Goal: Task Accomplishment & Management: Use online tool/utility

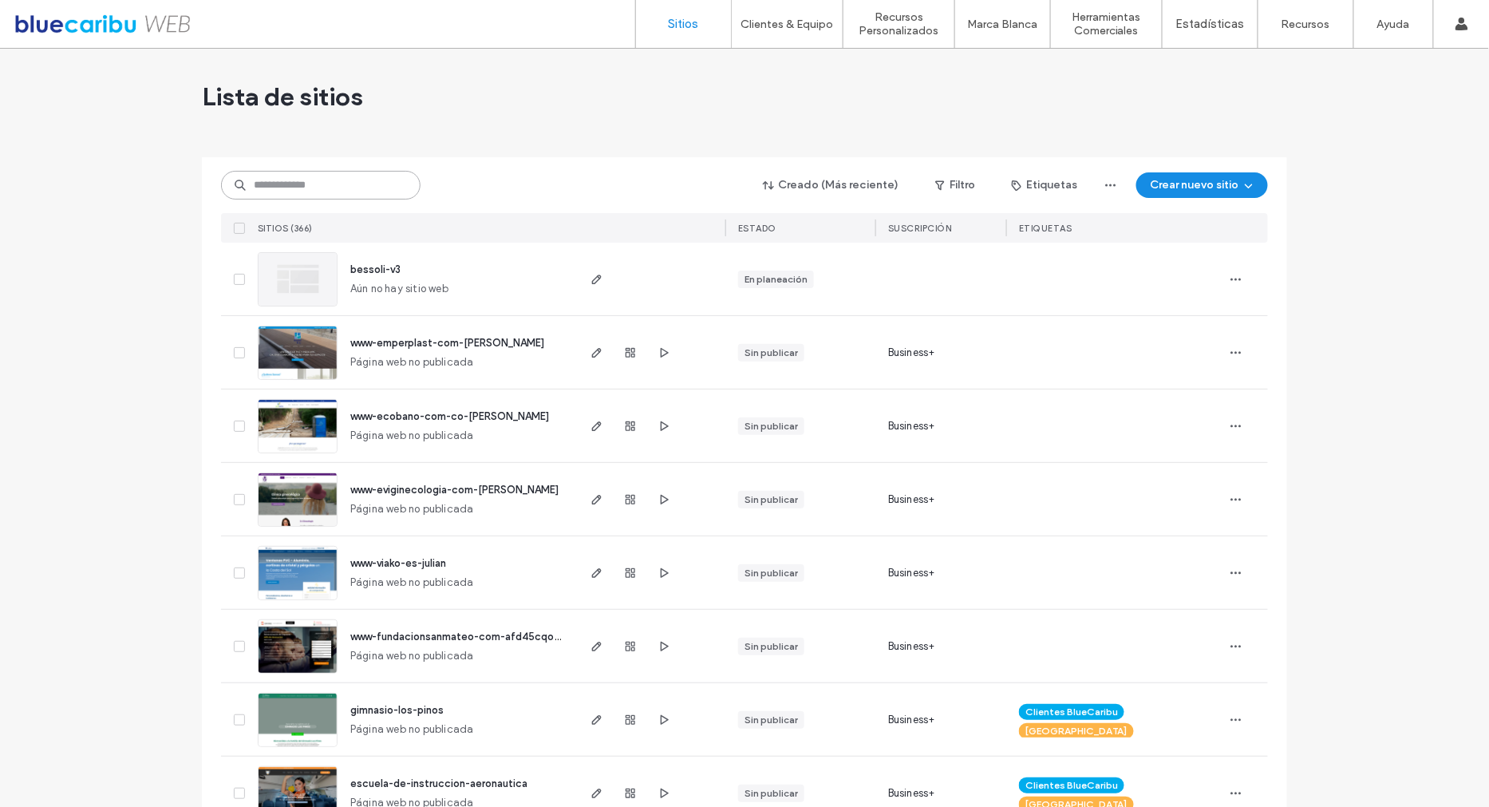
click at [320, 180] on input at bounding box center [320, 185] width 199 height 29
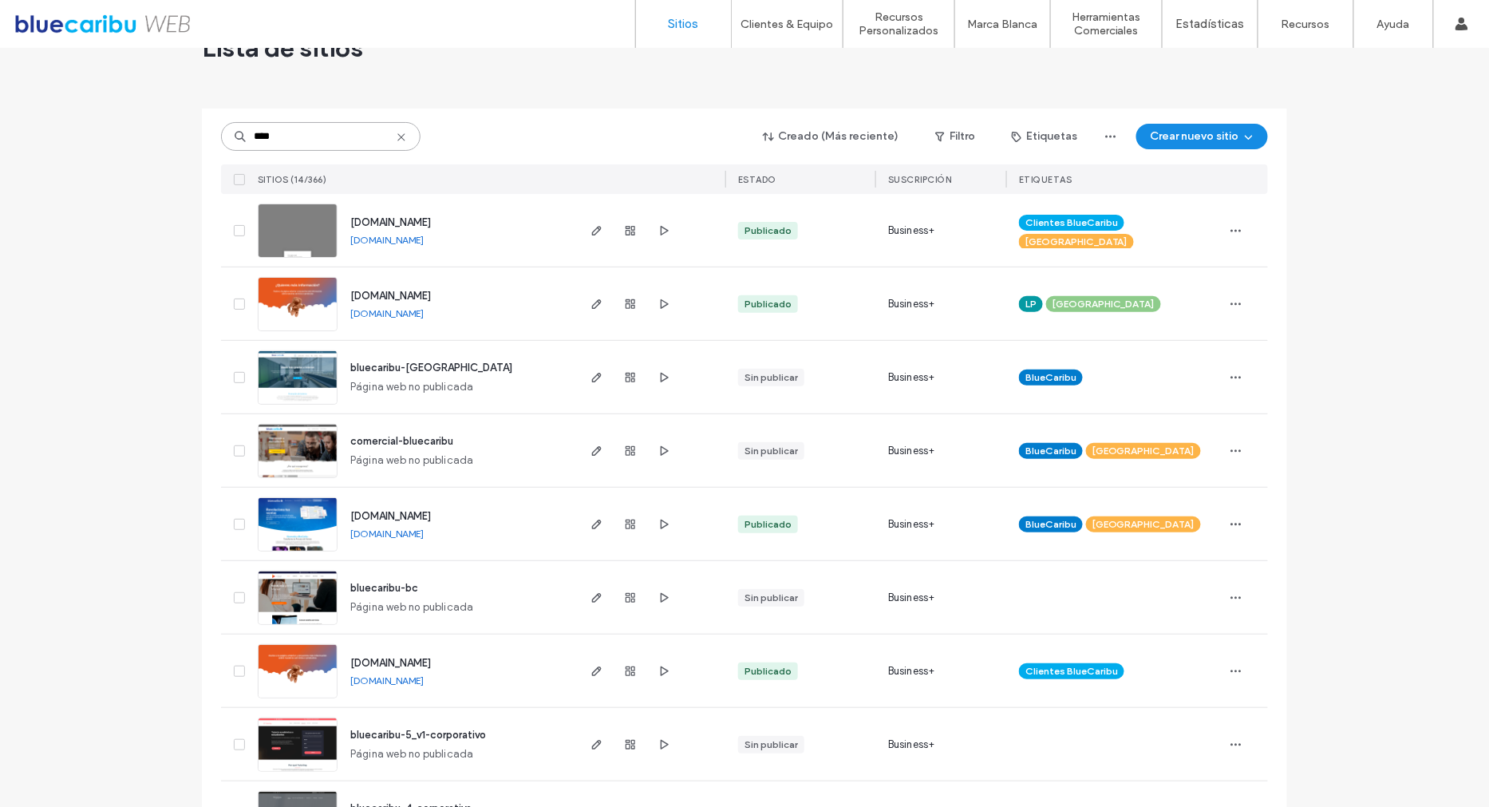
scroll to position [52, 0]
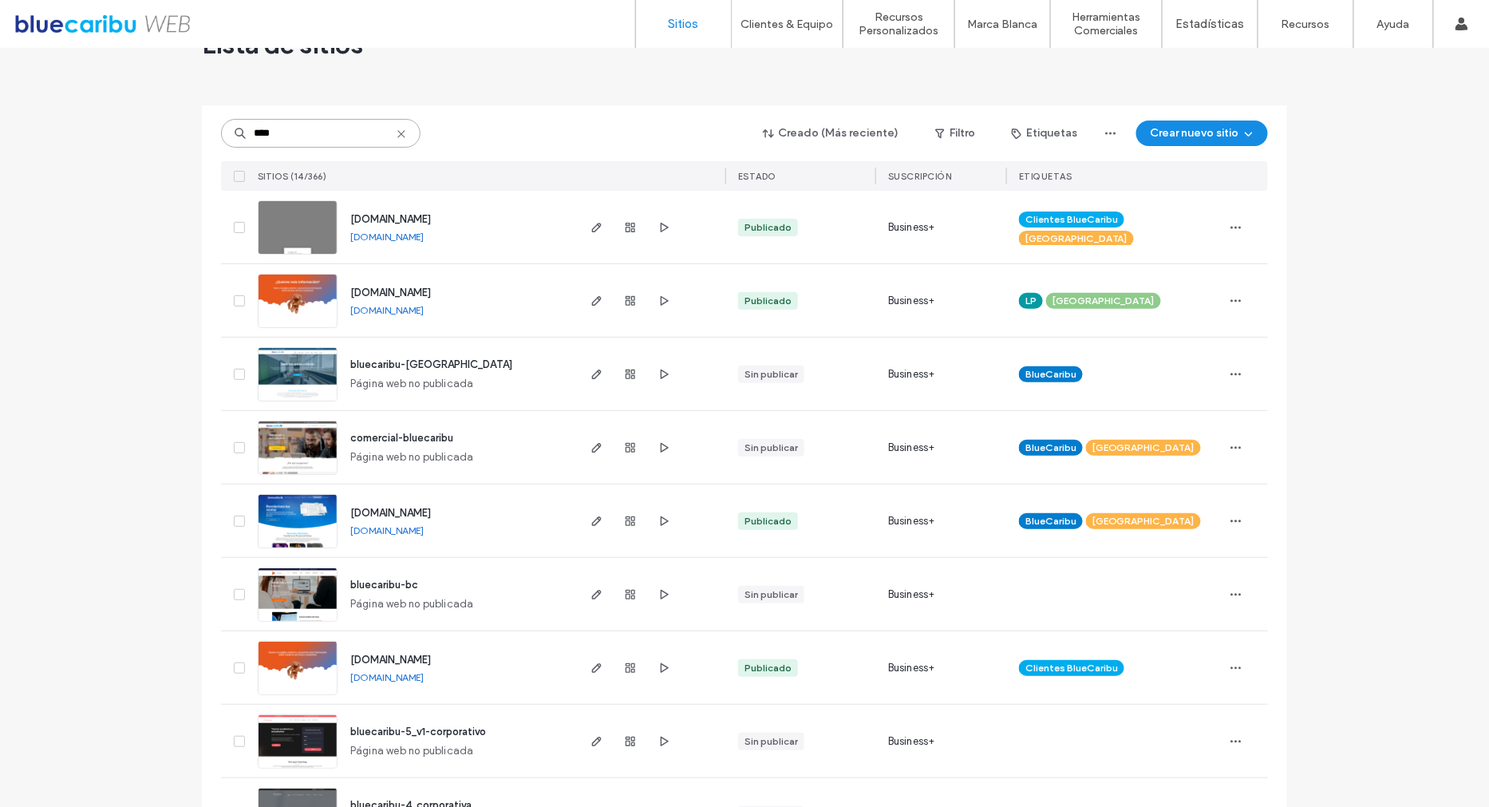
type input "****"
click at [428, 512] on span "www.bluecaribu.com" at bounding box center [390, 513] width 81 height 12
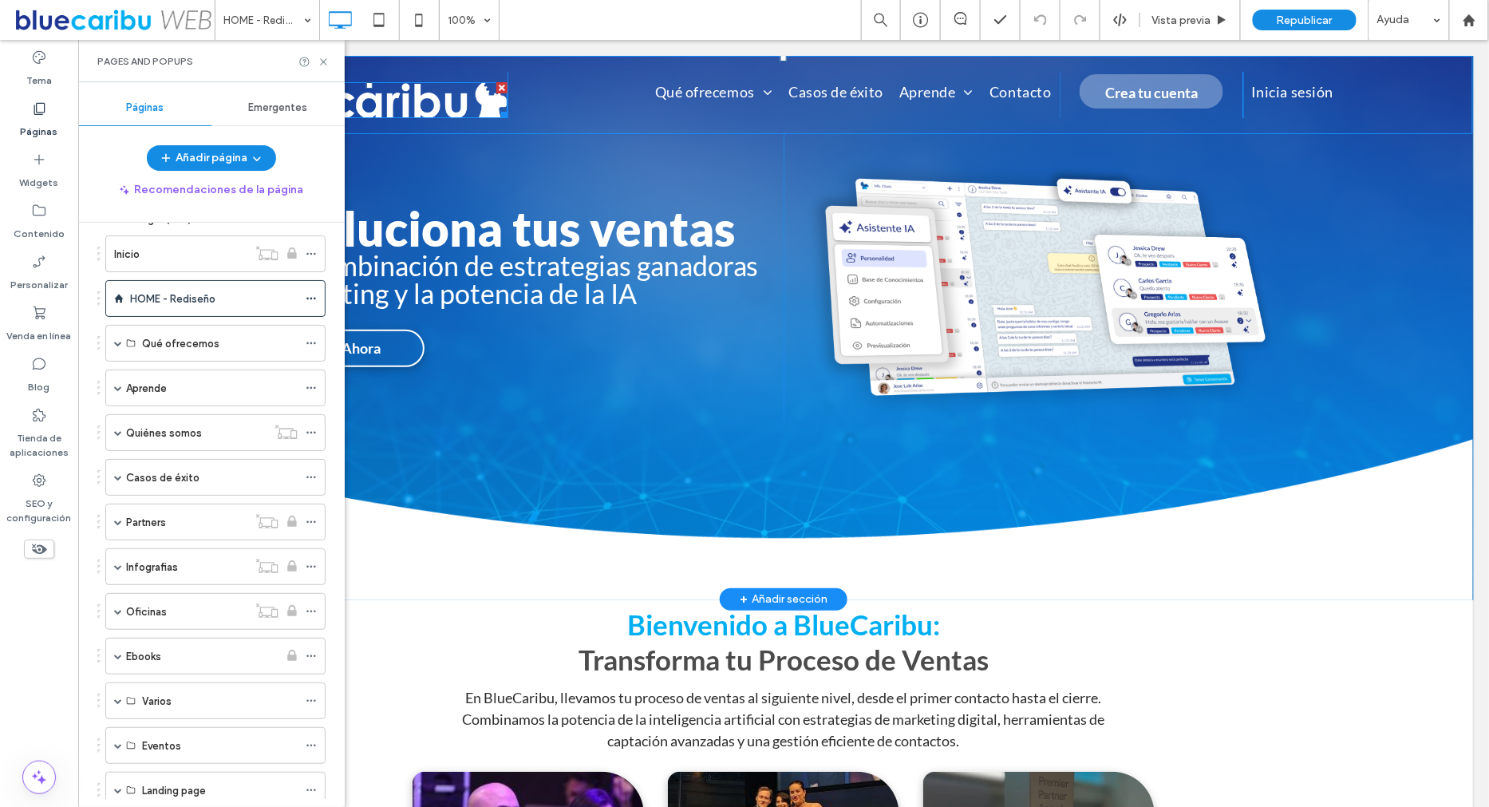
click at [464, 87] on img at bounding box center [369, 99] width 276 height 36
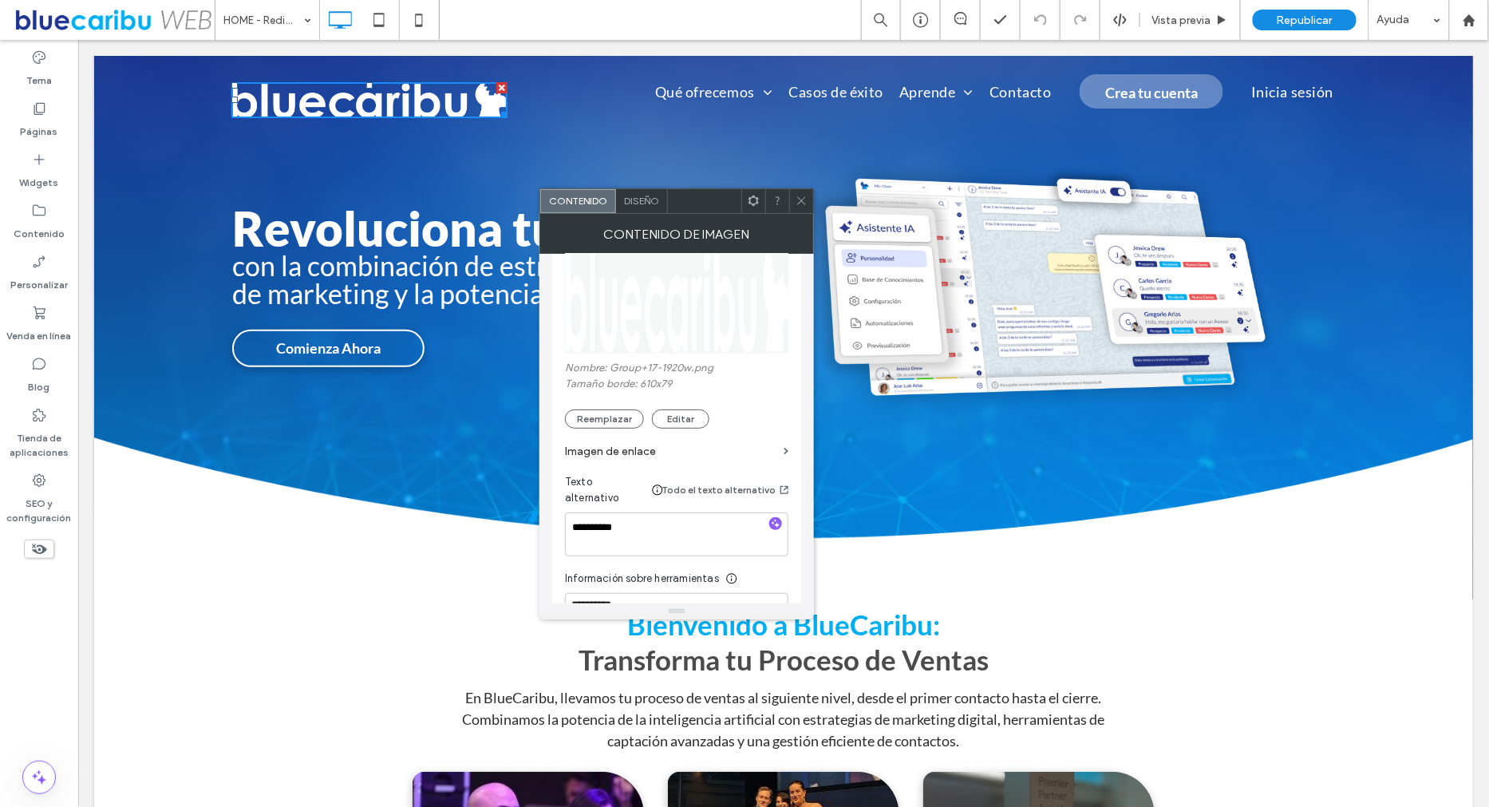
scroll to position [241, 0]
click at [719, 435] on label "Imagen de enlace" at bounding box center [671, 450] width 212 height 30
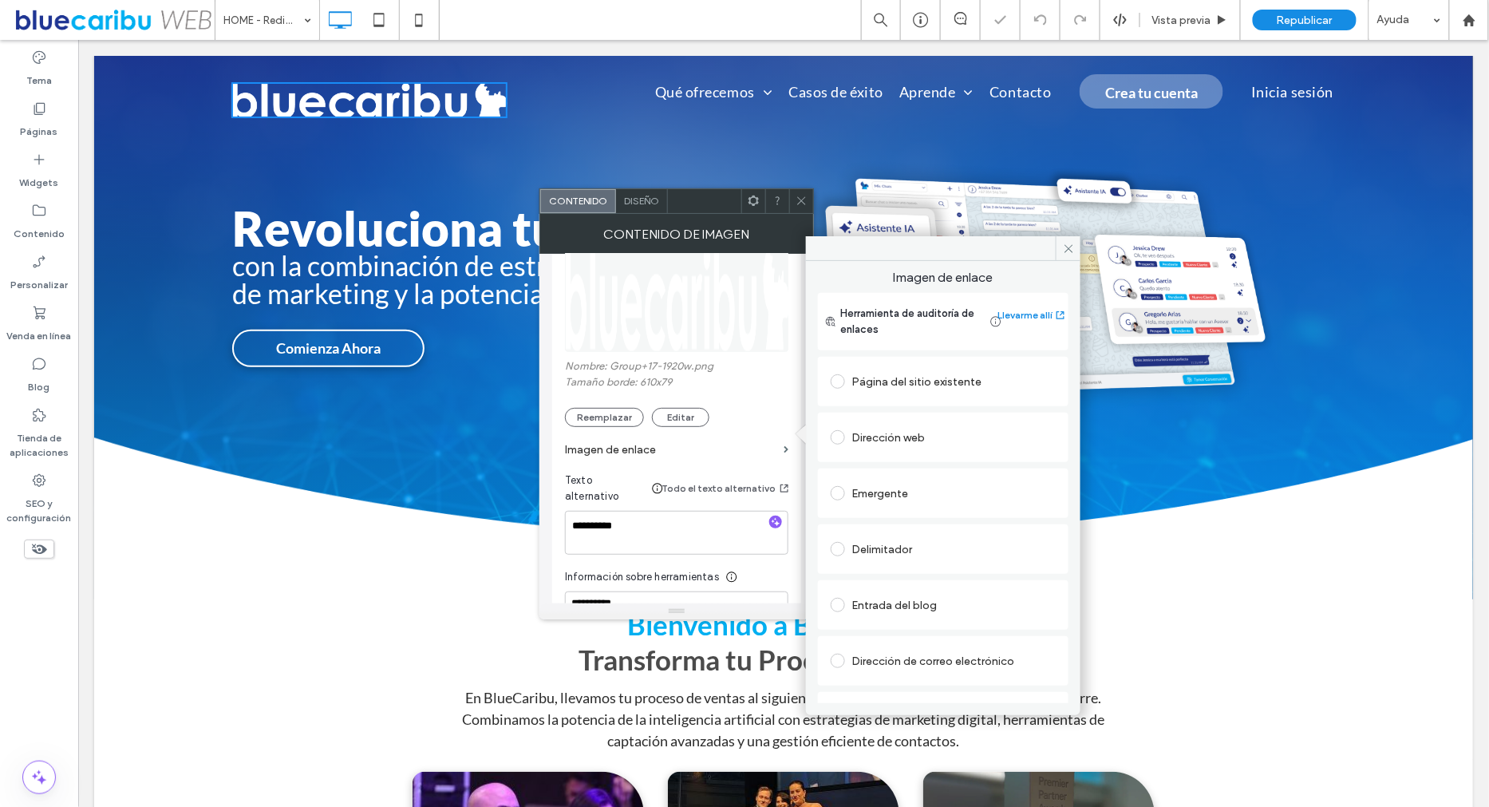
click at [905, 377] on div "Página del sitio existente" at bounding box center [942, 382] width 225 height 26
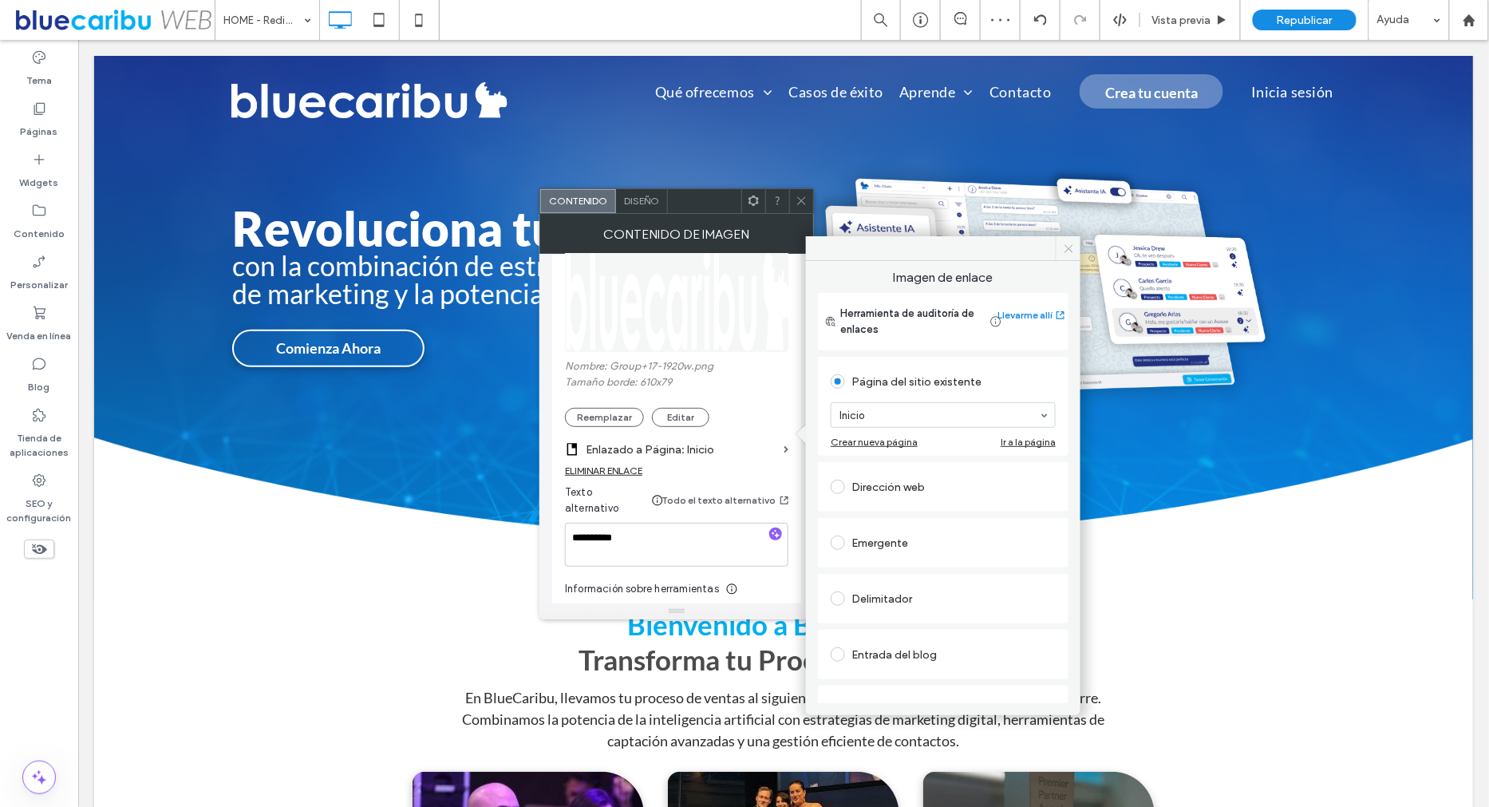
click at [1072, 244] on icon at bounding box center [1069, 249] width 12 height 12
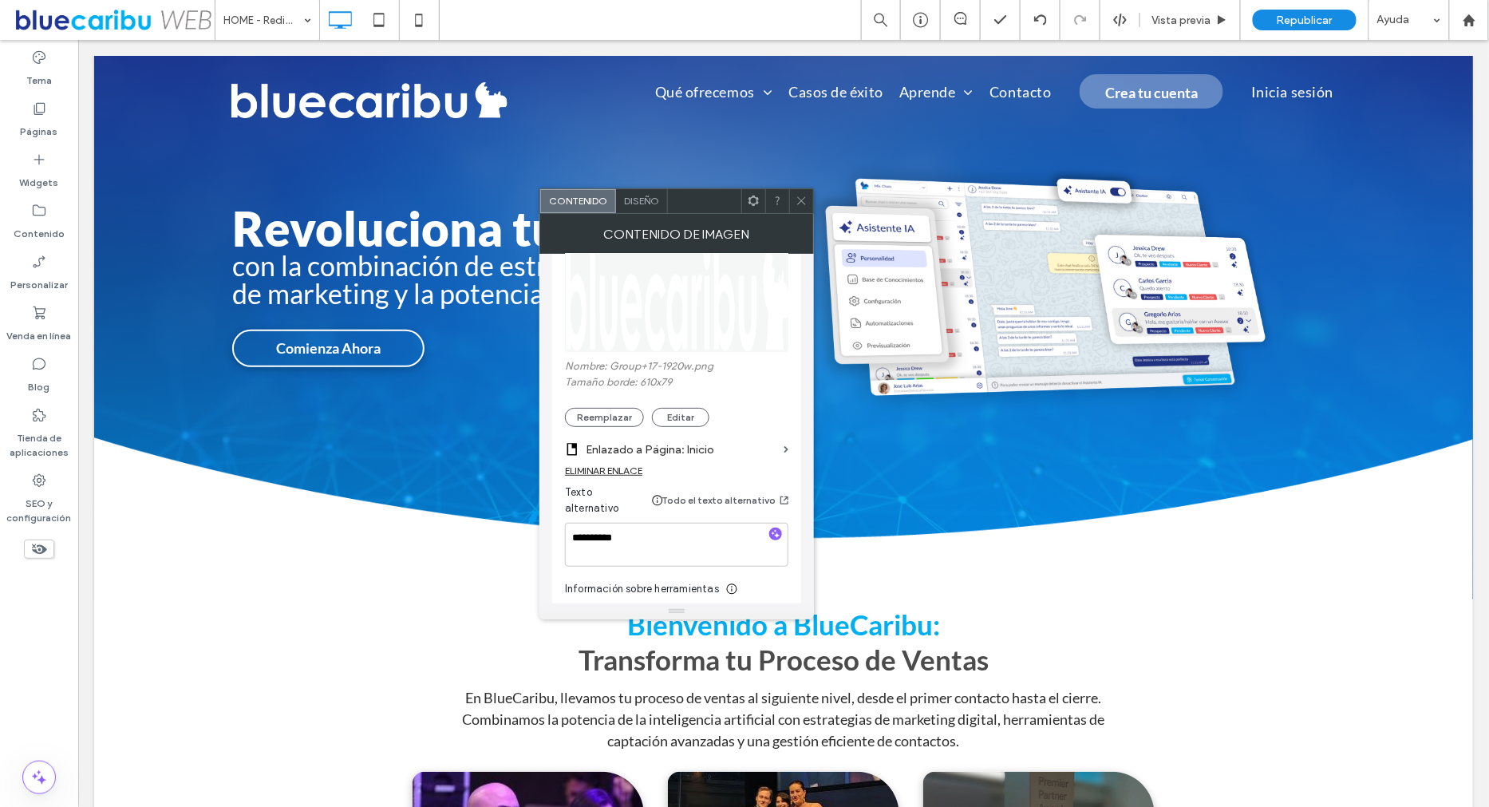
click at [806, 198] on icon at bounding box center [801, 201] width 12 height 12
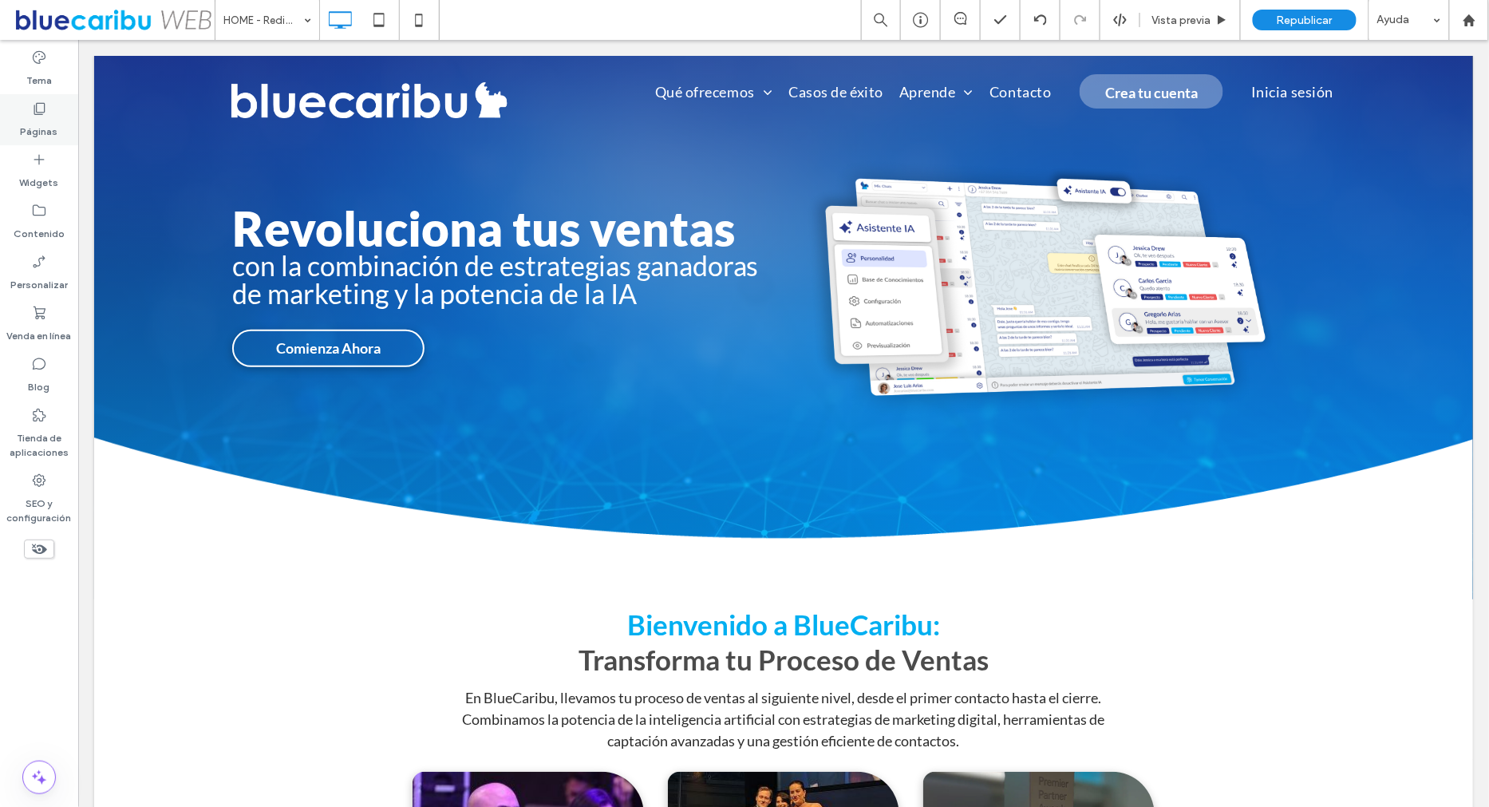
click at [42, 112] on use at bounding box center [39, 109] width 11 height 12
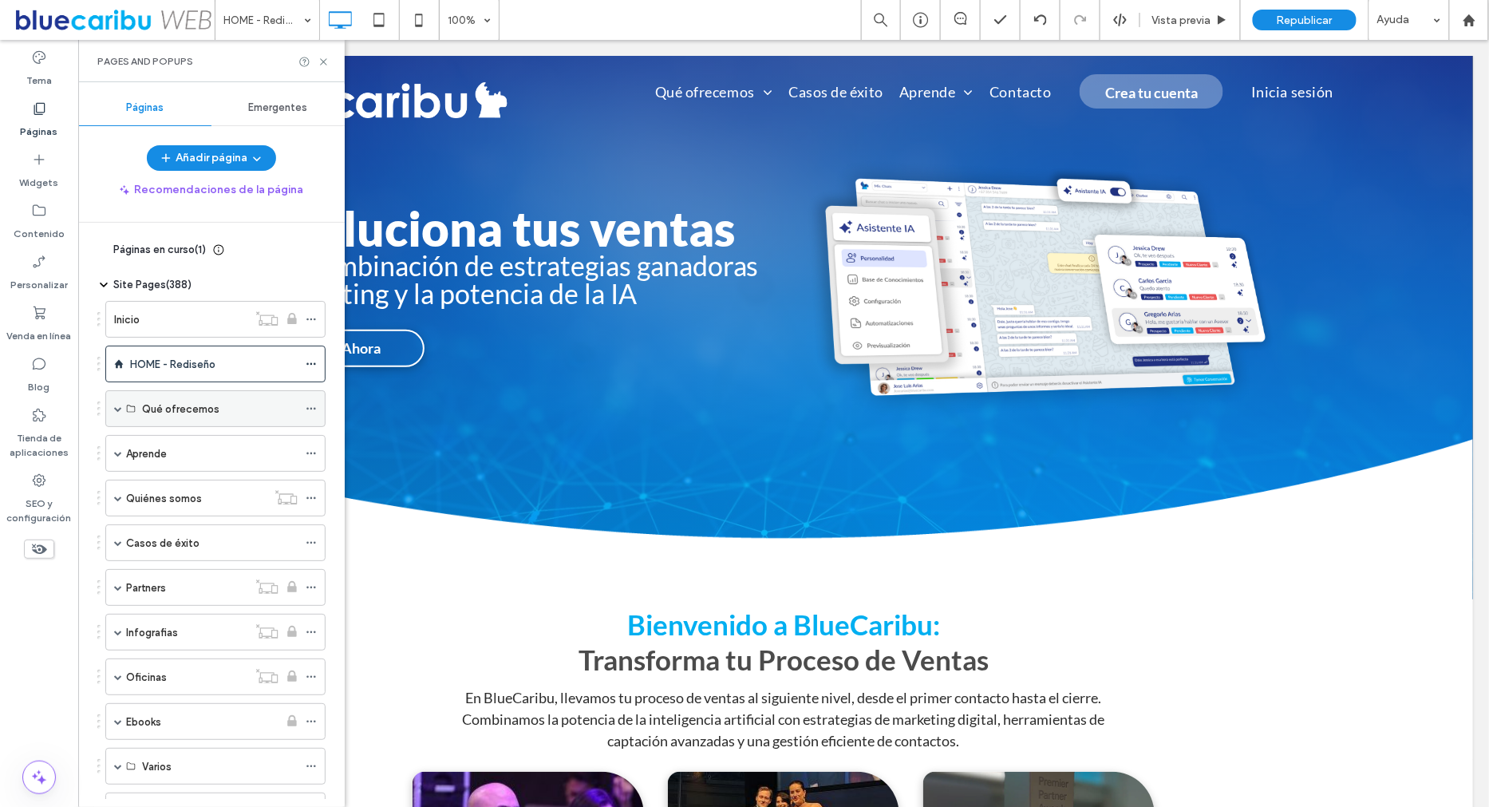
click at [195, 410] on label "Qué ofrecemos" at bounding box center [180, 409] width 77 height 28
click at [119, 400] on span at bounding box center [118, 408] width 8 height 35
click at [179, 317] on div "Inicio" at bounding box center [180, 319] width 133 height 17
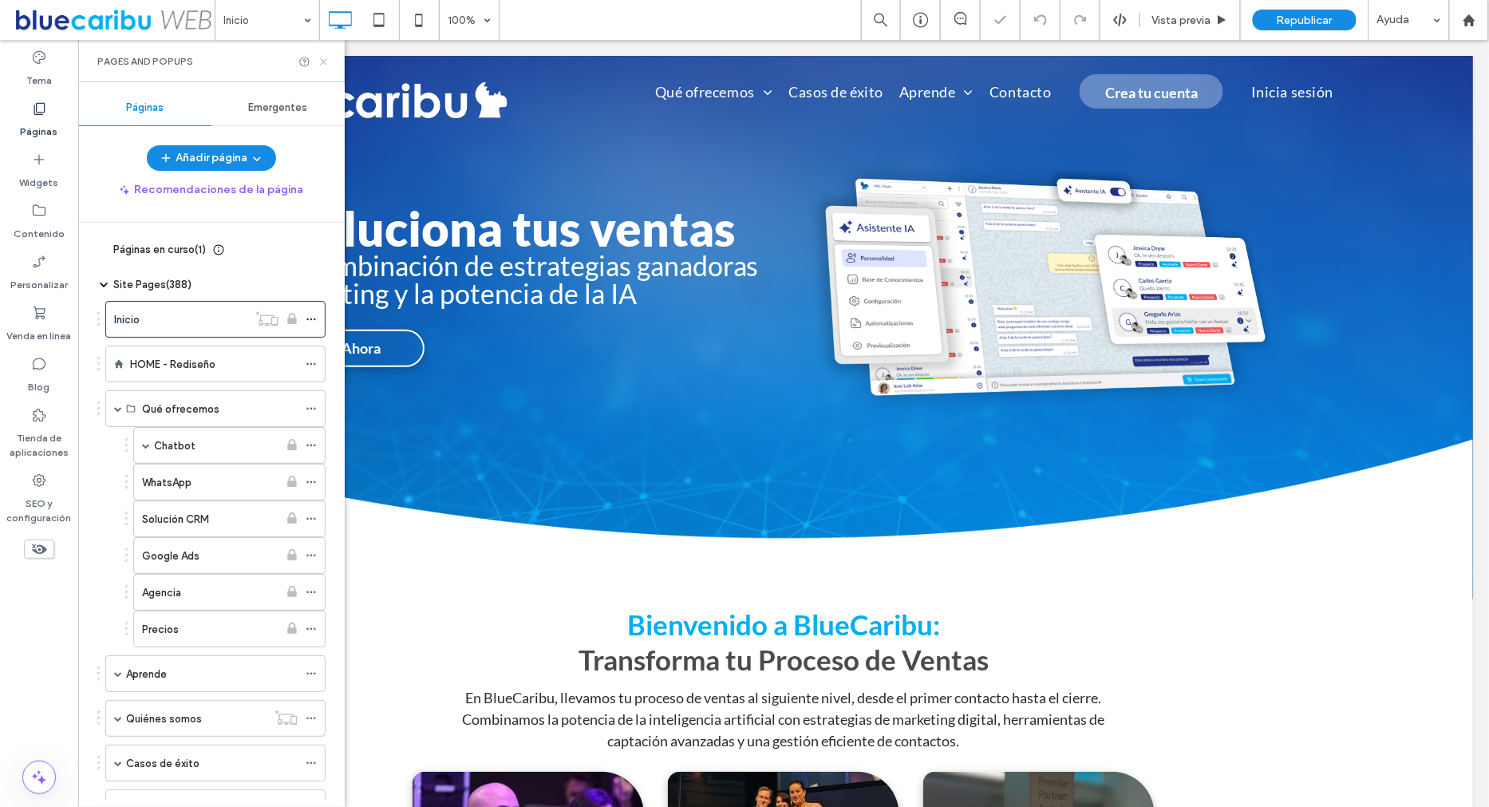
click at [322, 57] on icon at bounding box center [324, 62] width 12 height 12
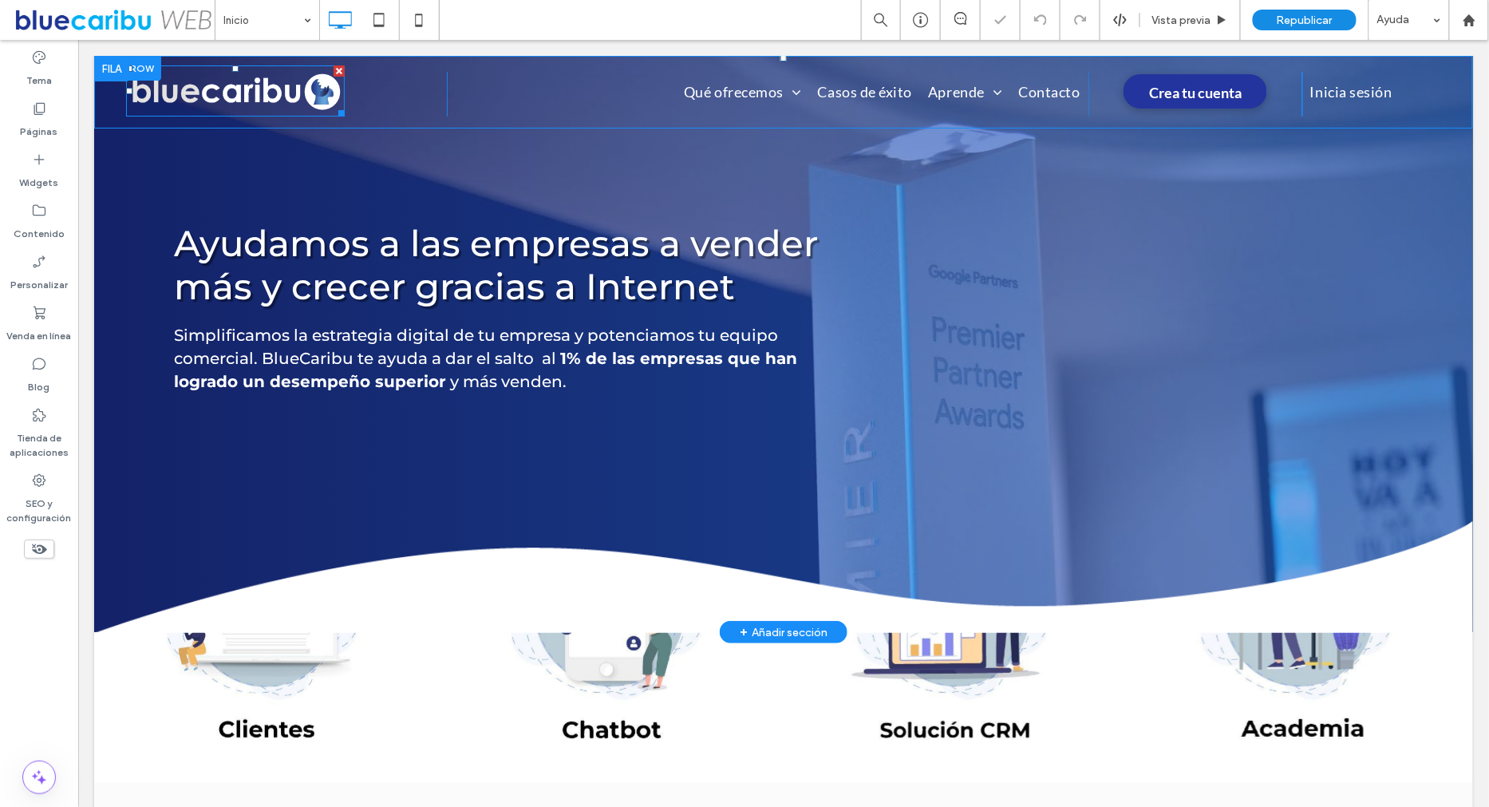
click at [322, 94] on img at bounding box center [234, 90] width 219 height 51
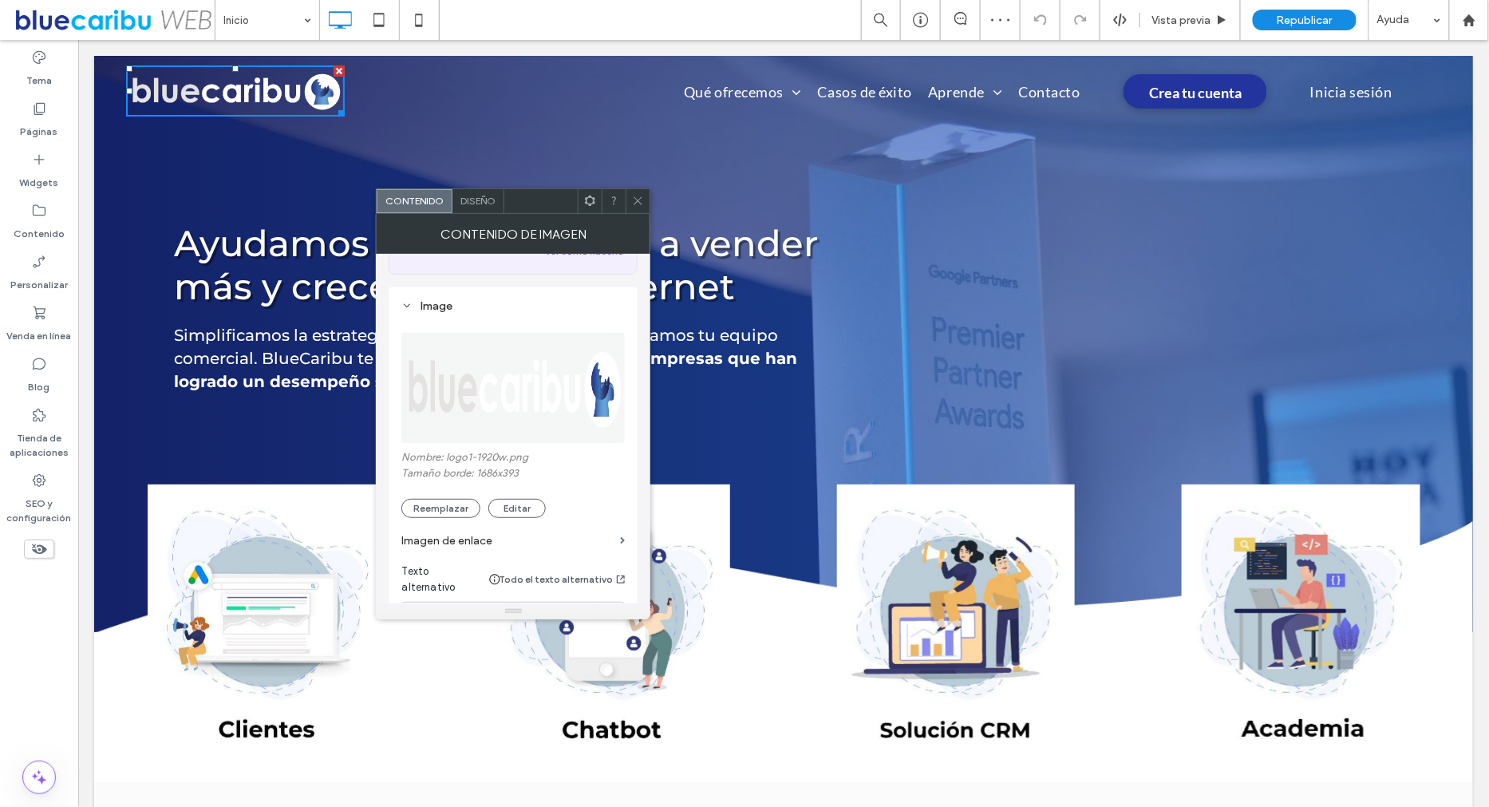
scroll to position [232, 0]
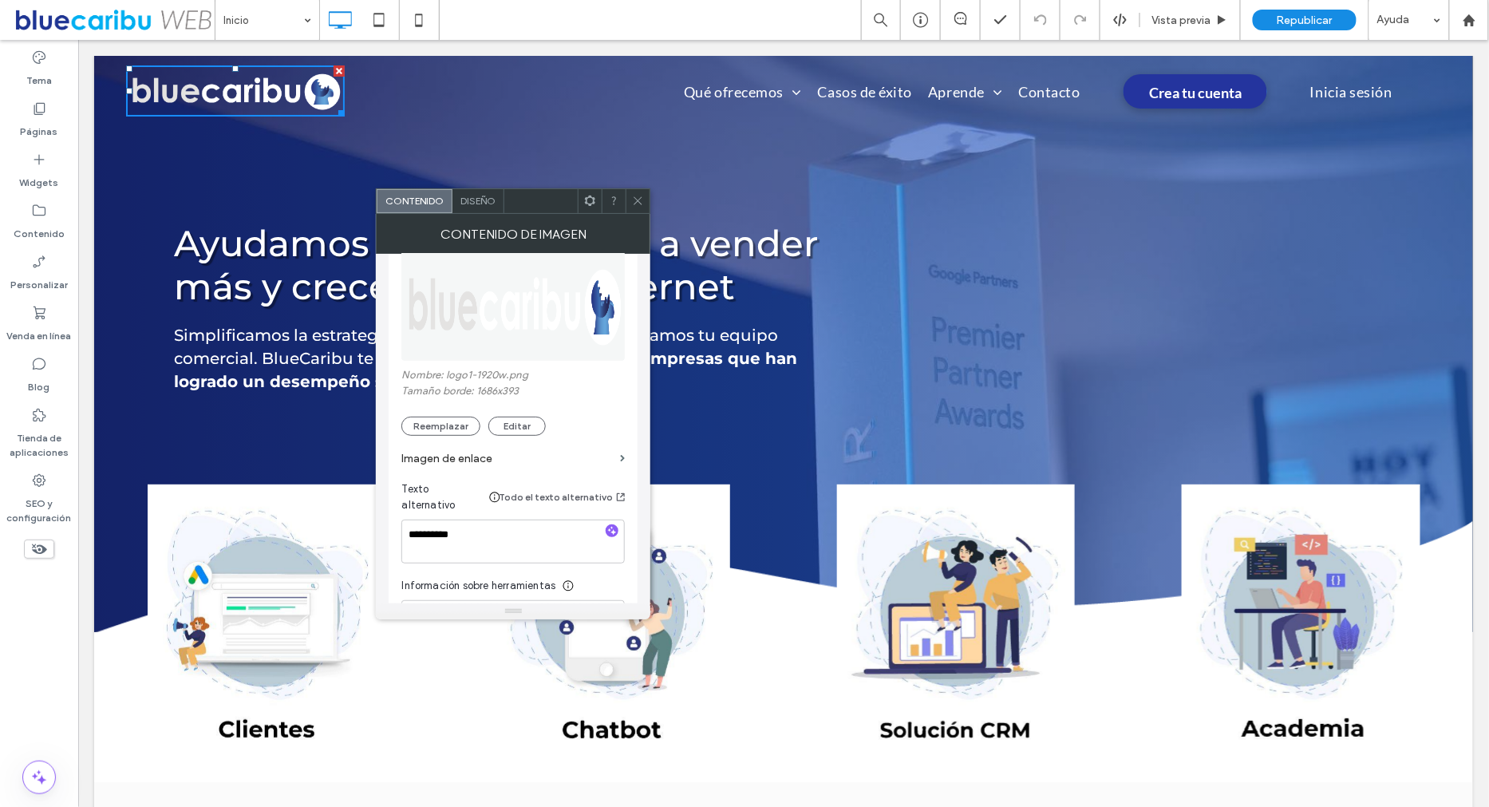
click at [491, 444] on label "Imagen de enlace" at bounding box center [507, 459] width 212 height 30
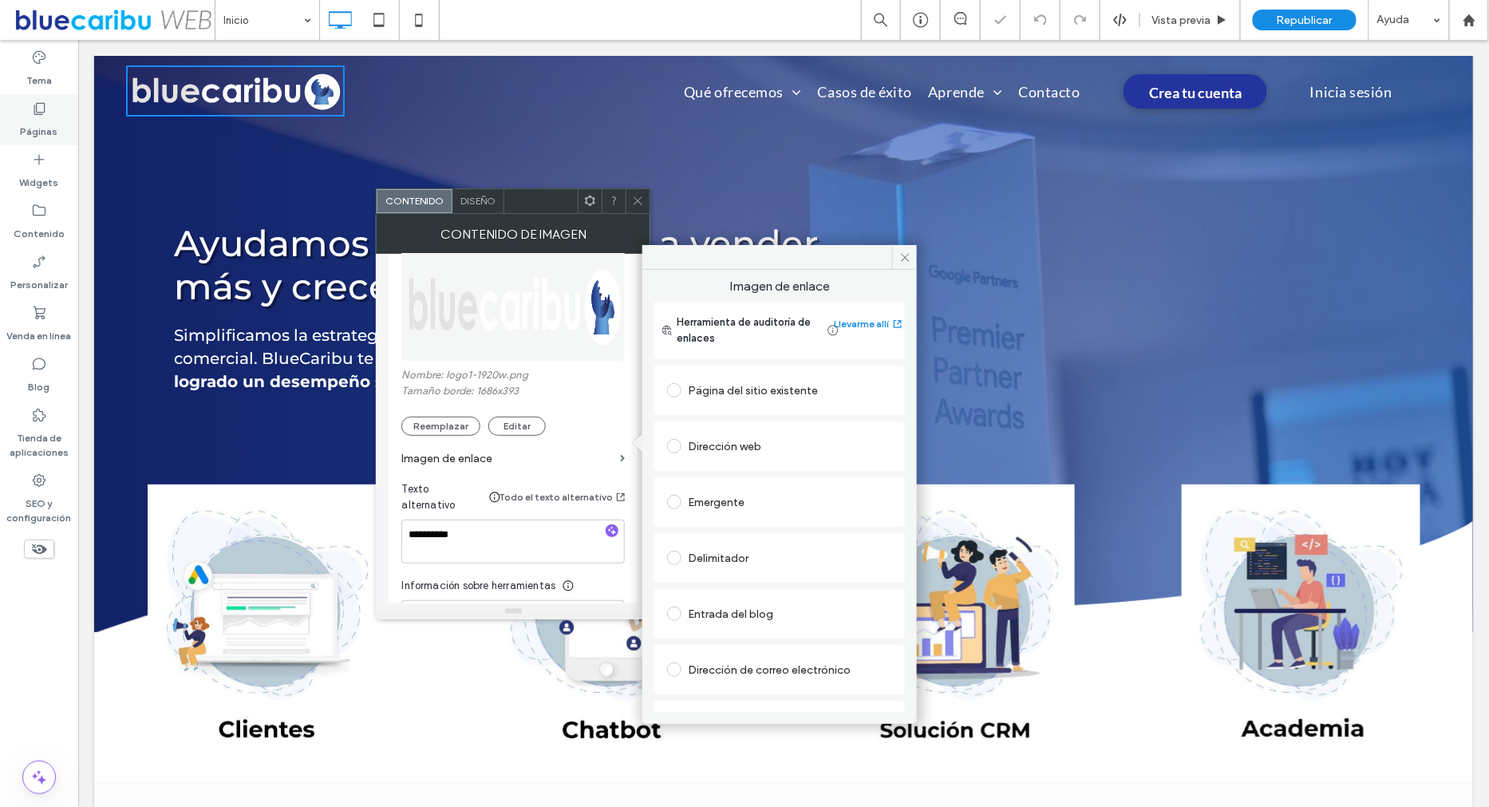
click at [33, 123] on label "Páginas" at bounding box center [39, 127] width 37 height 22
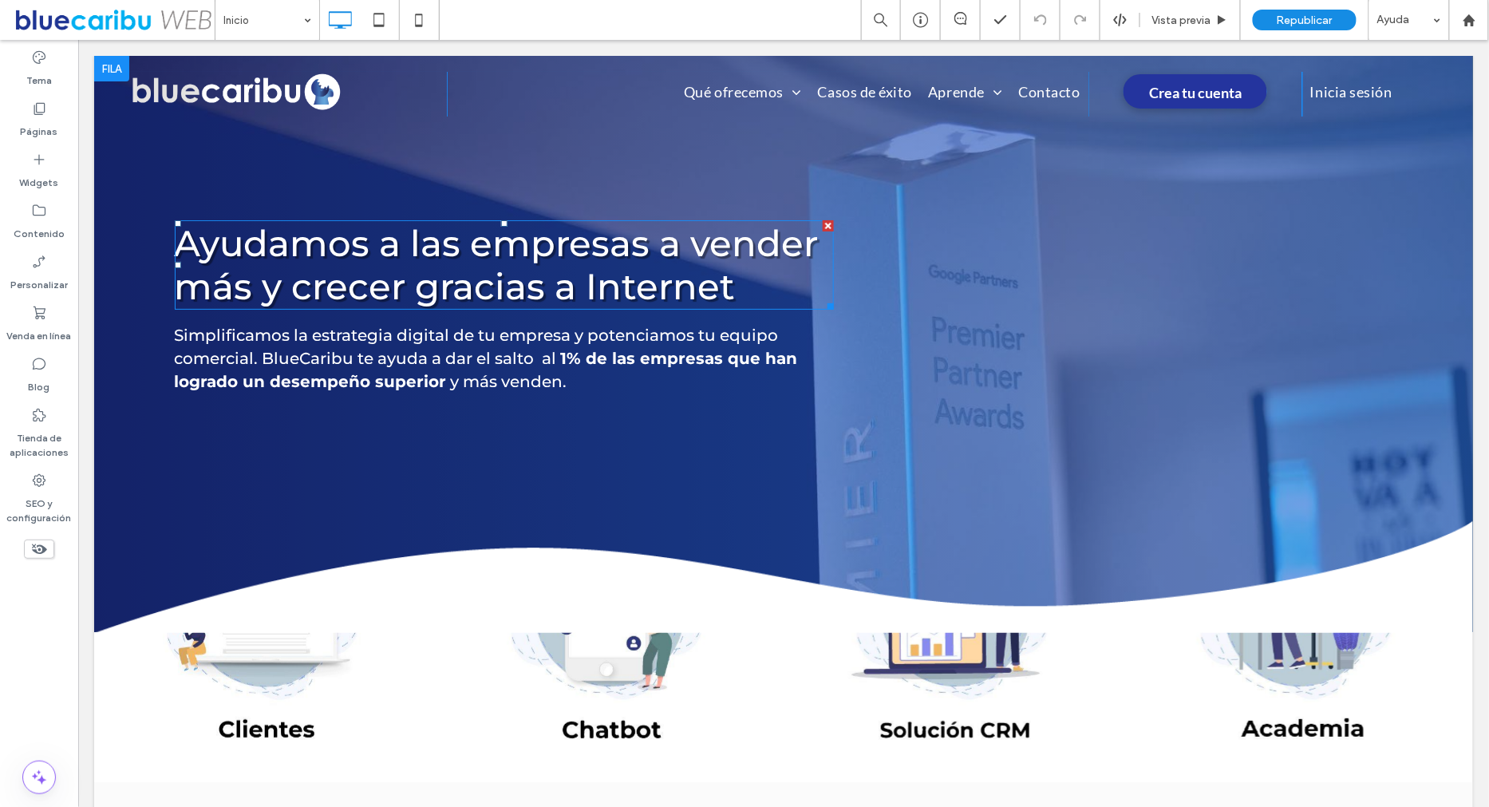
click at [244, 298] on span "Ayudamos a las empresas a vender más y crecer gracias a Internet" at bounding box center [496, 263] width 644 height 87
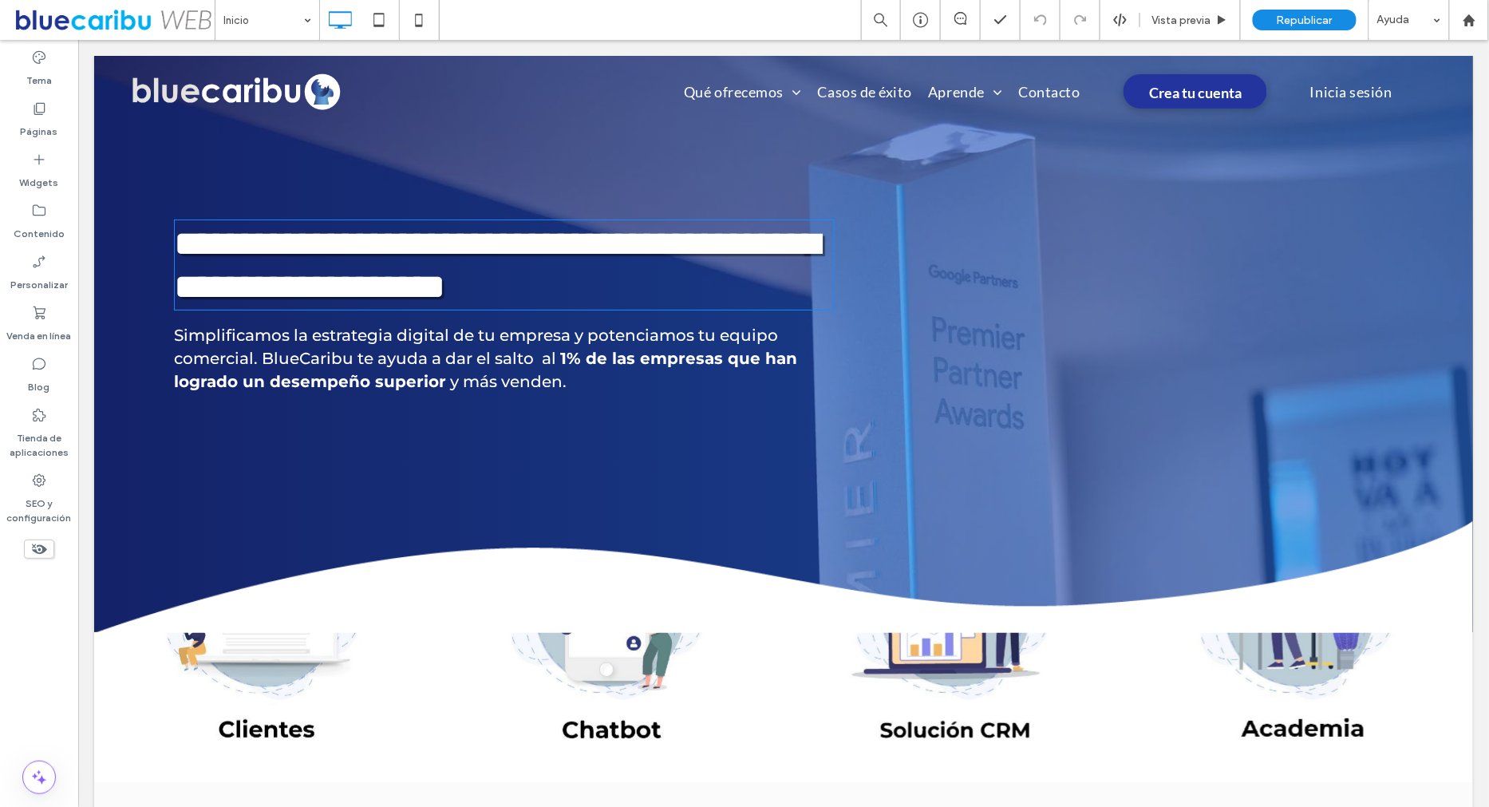
type input "**********"
type input "**"
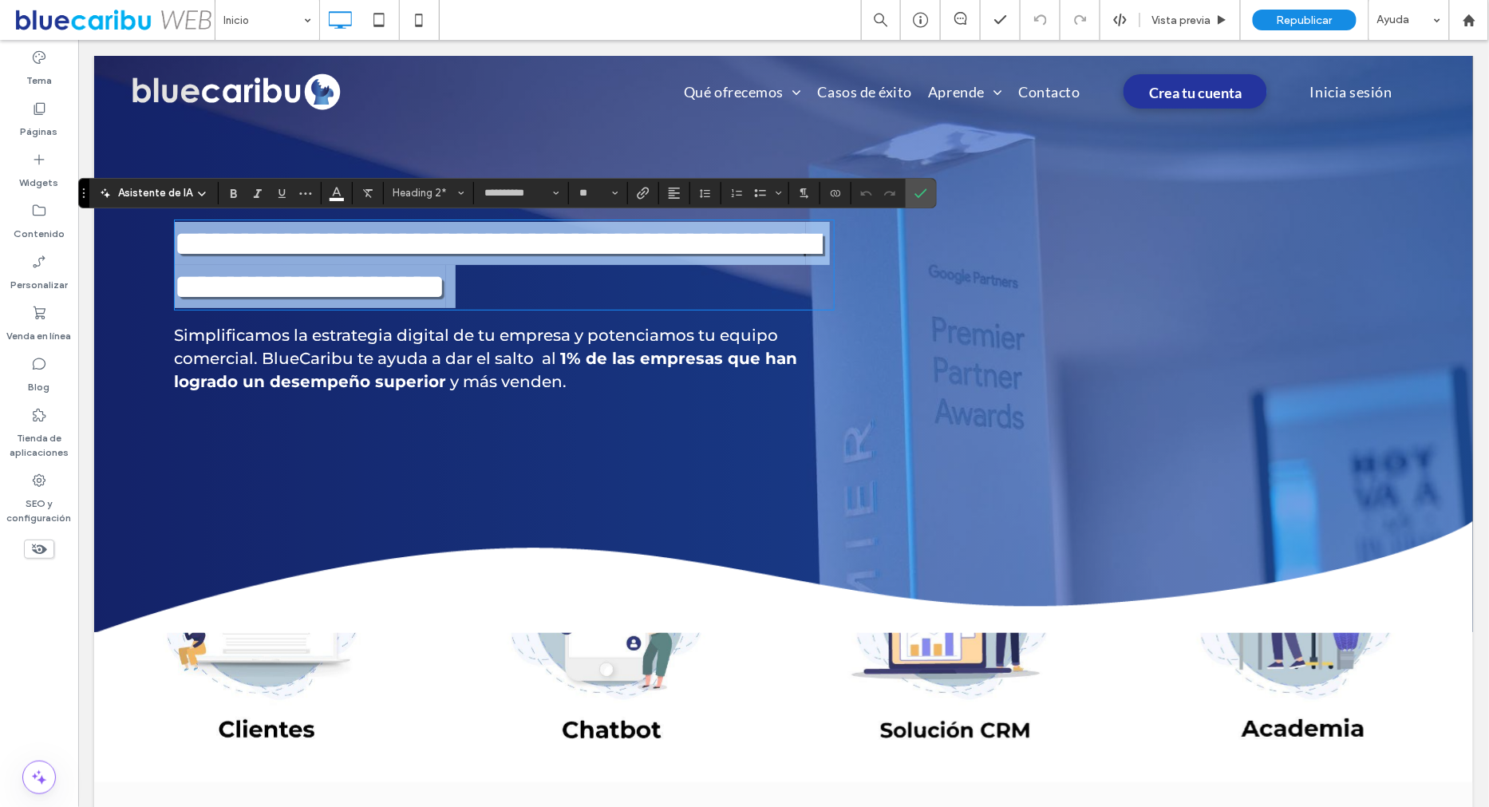
click at [649, 357] on span "1% de las empresas que han logrado un desempeño superior" at bounding box center [484, 369] width 623 height 42
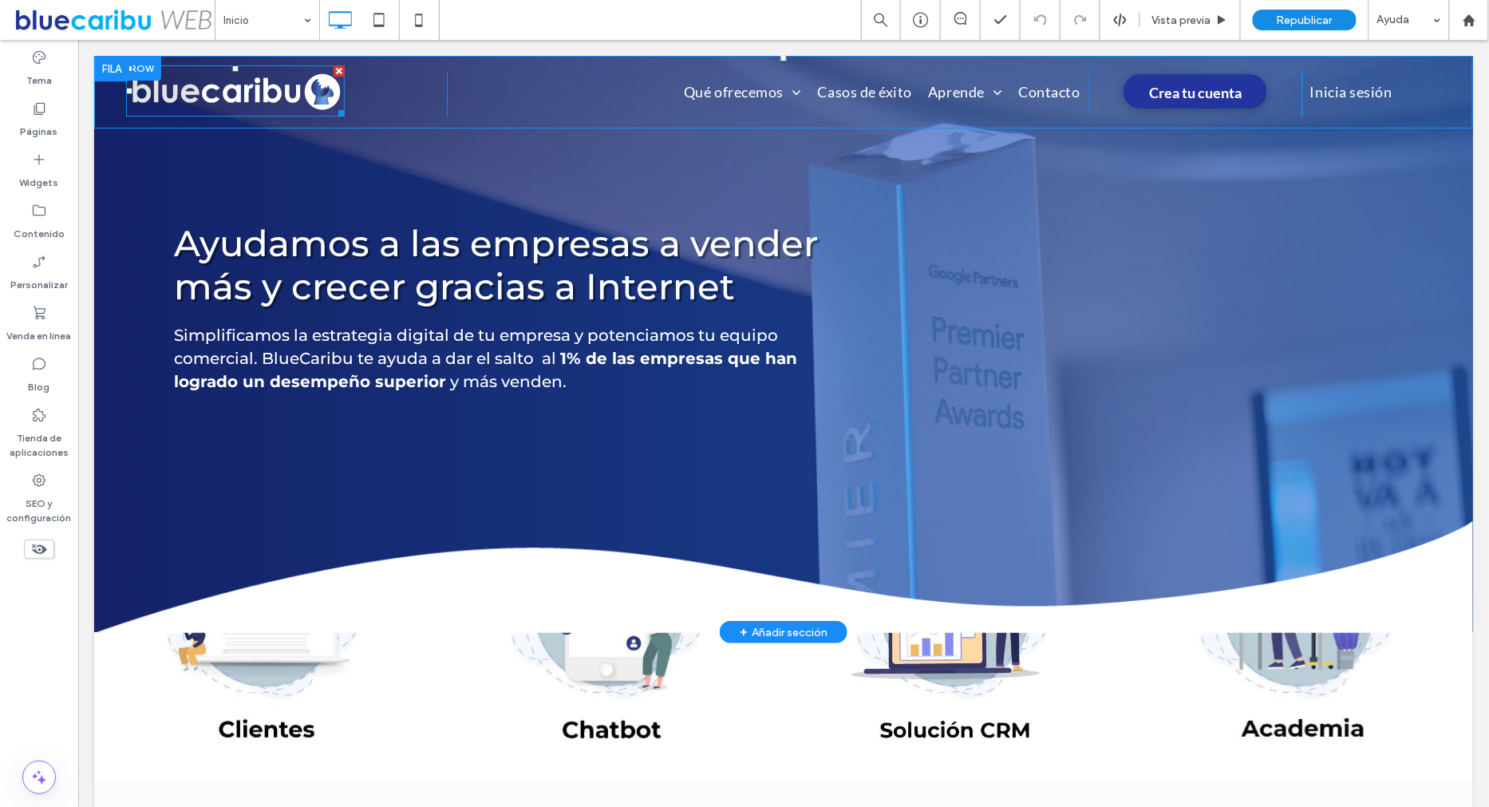
click at [244, 89] on img at bounding box center [234, 90] width 219 height 51
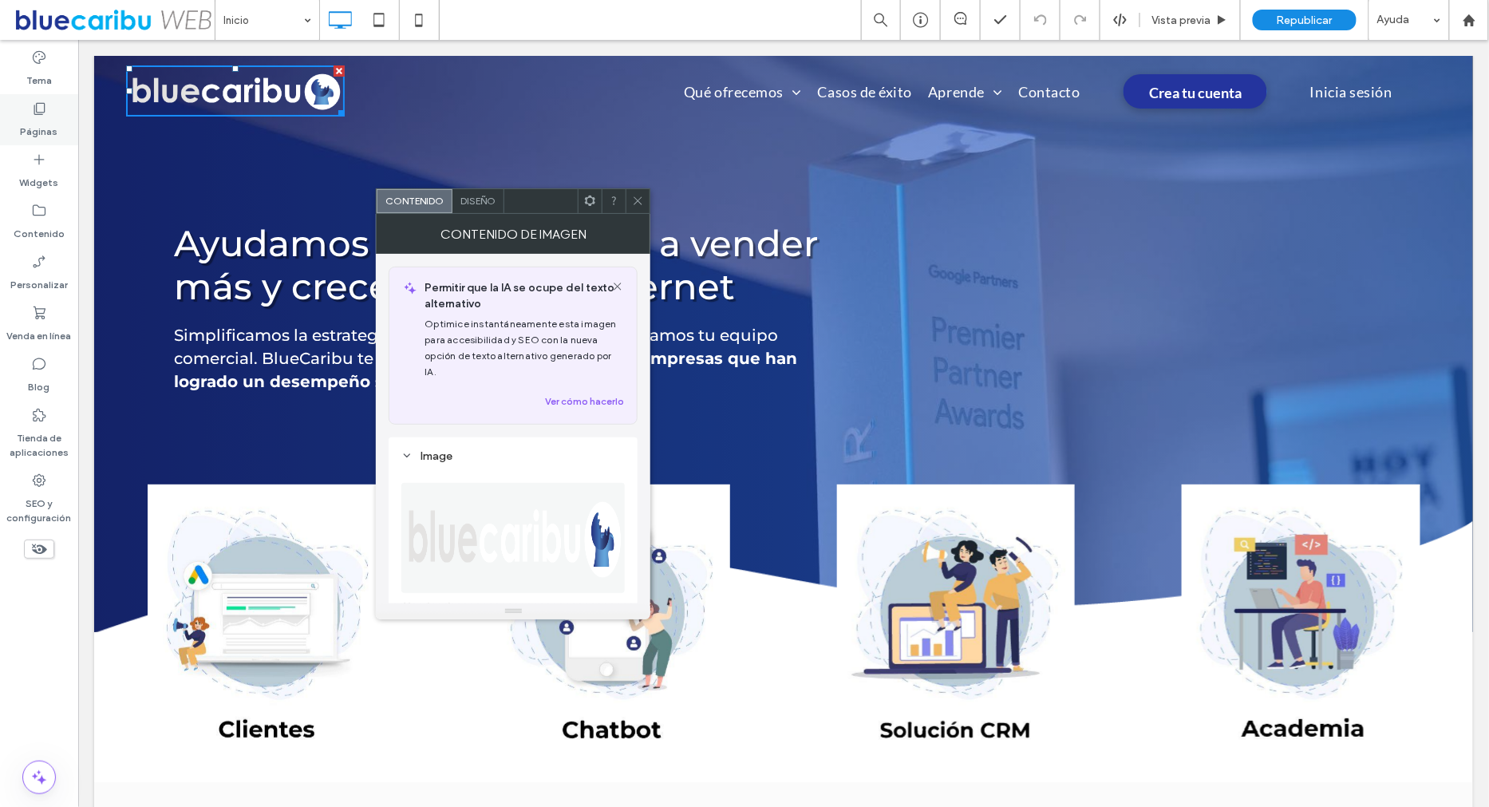
drag, startPoint x: 52, startPoint y: 123, endPoint x: 280, endPoint y: 297, distance: 286.9
click at [52, 123] on label "Páginas" at bounding box center [39, 127] width 37 height 22
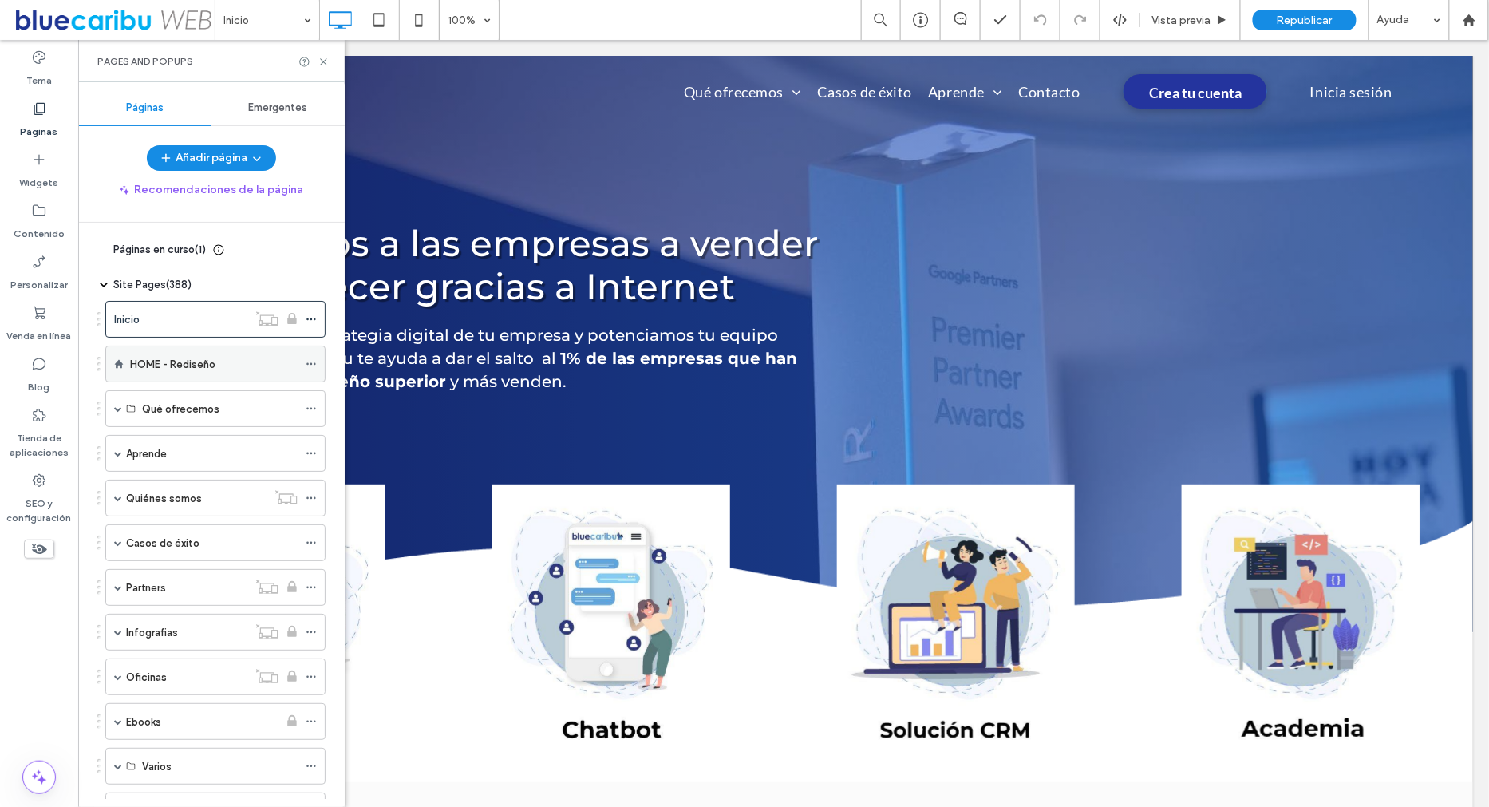
click at [307, 359] on icon at bounding box center [311, 363] width 11 height 11
click at [325, 65] on icon at bounding box center [324, 62] width 12 height 12
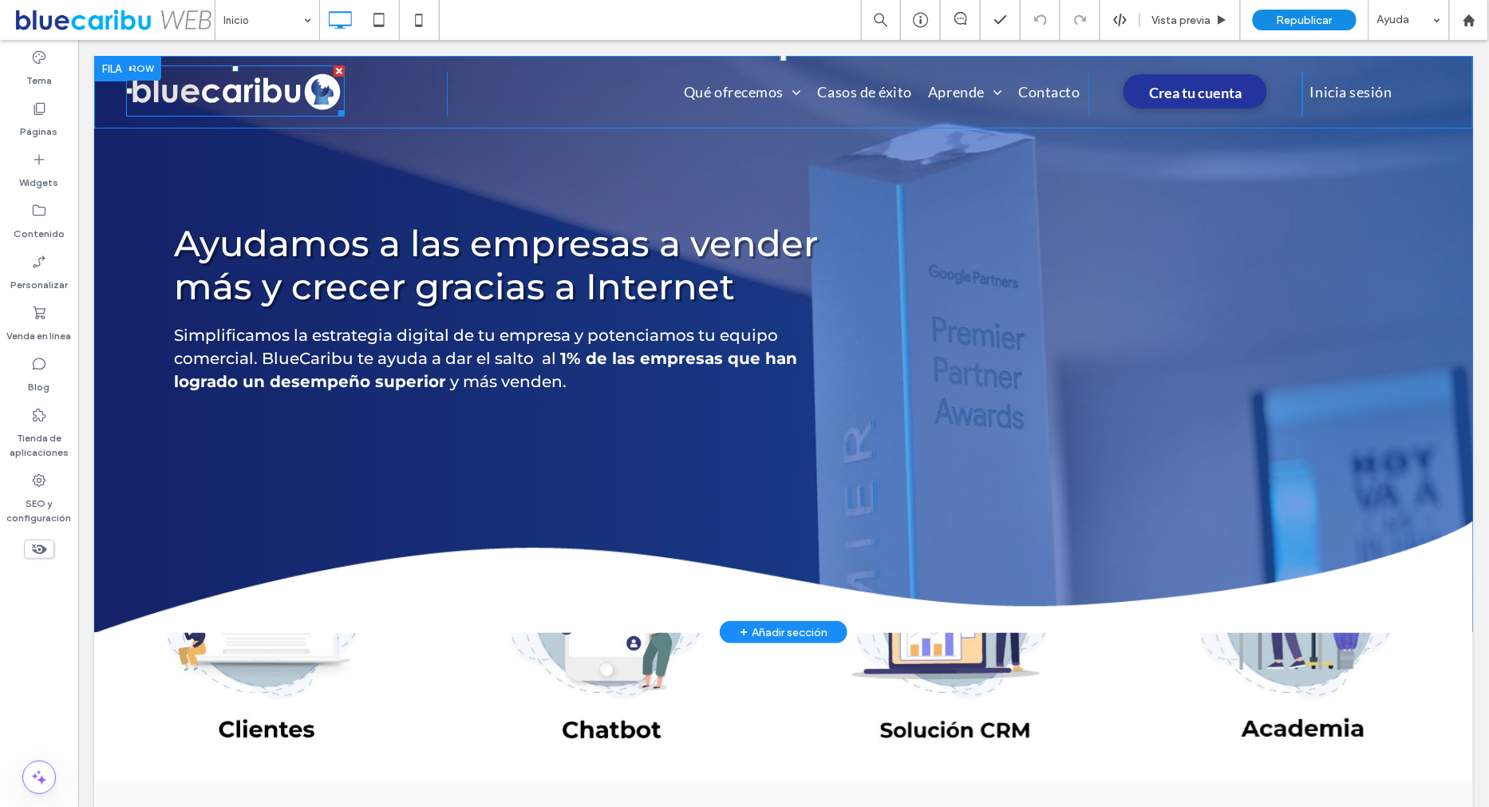
click at [183, 91] on img at bounding box center [234, 90] width 219 height 51
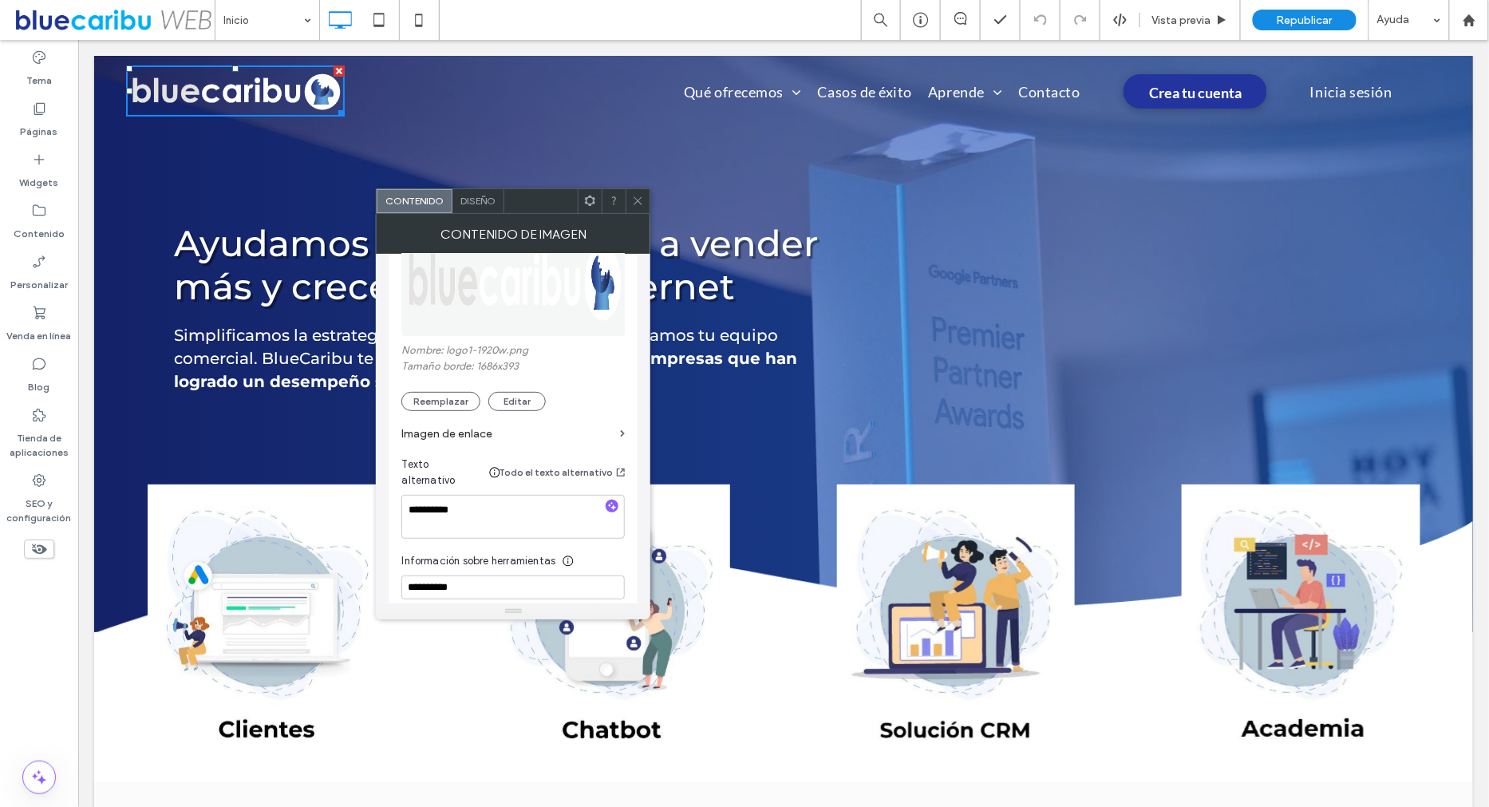
scroll to position [259, 0]
click at [449, 416] on label "Imagen de enlace" at bounding box center [507, 431] width 212 height 30
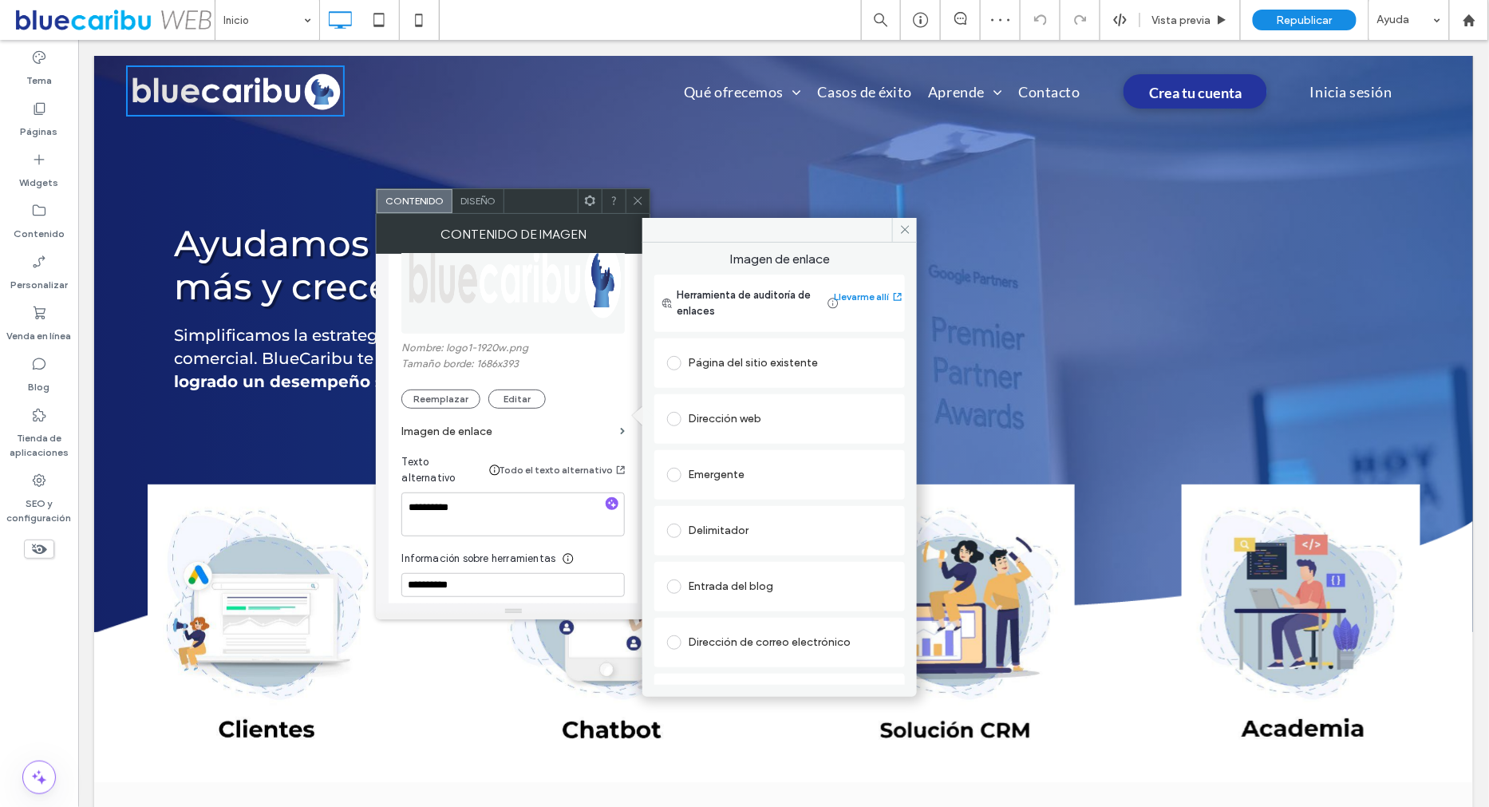
click at [676, 361] on span at bounding box center [674, 363] width 14 height 14
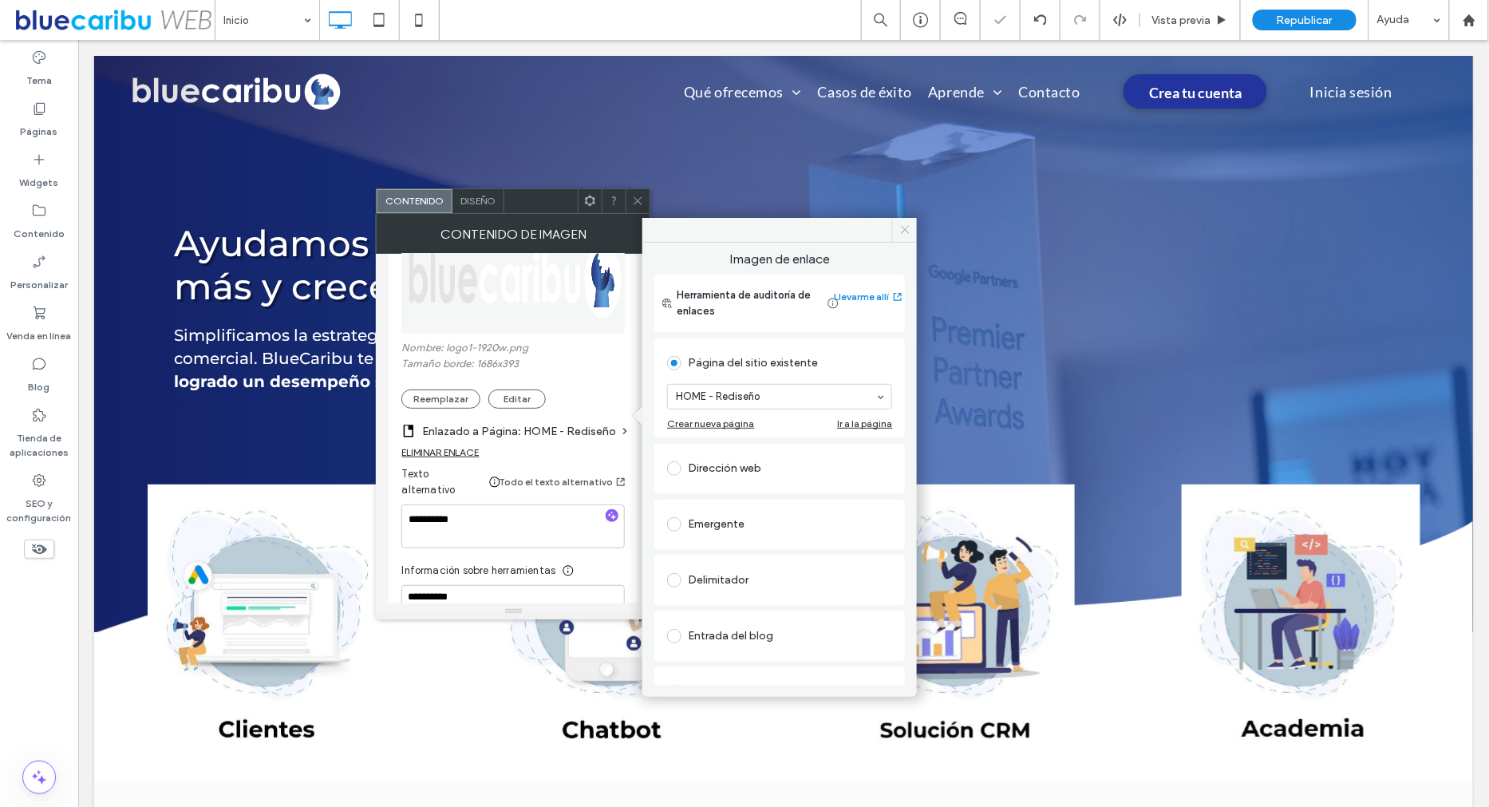
click at [913, 231] on span at bounding box center [904, 230] width 25 height 24
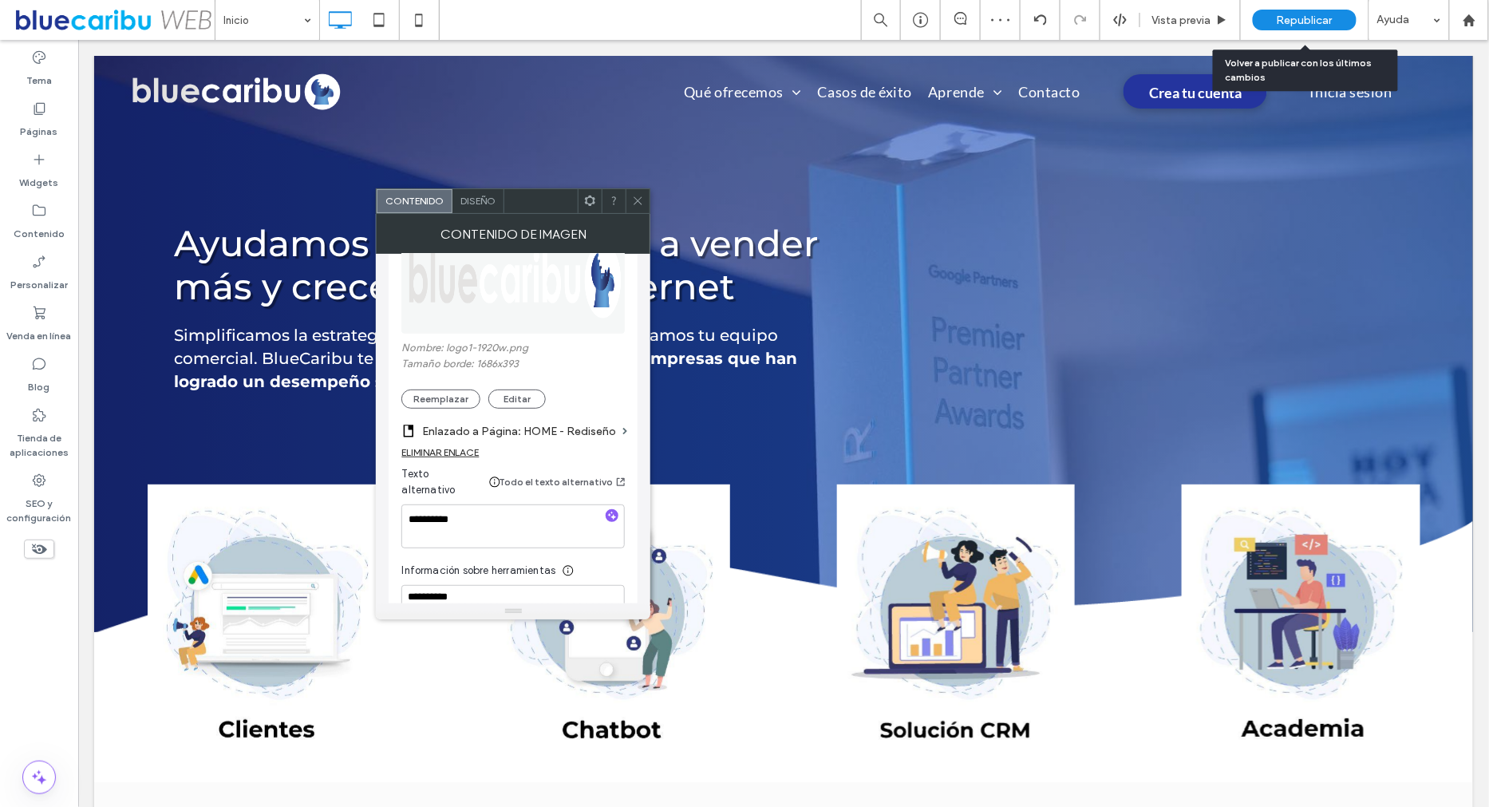
click at [1294, 12] on div "Republicar" at bounding box center [1304, 20] width 104 height 21
